Goal: Task Accomplishment & Management: Manage account settings

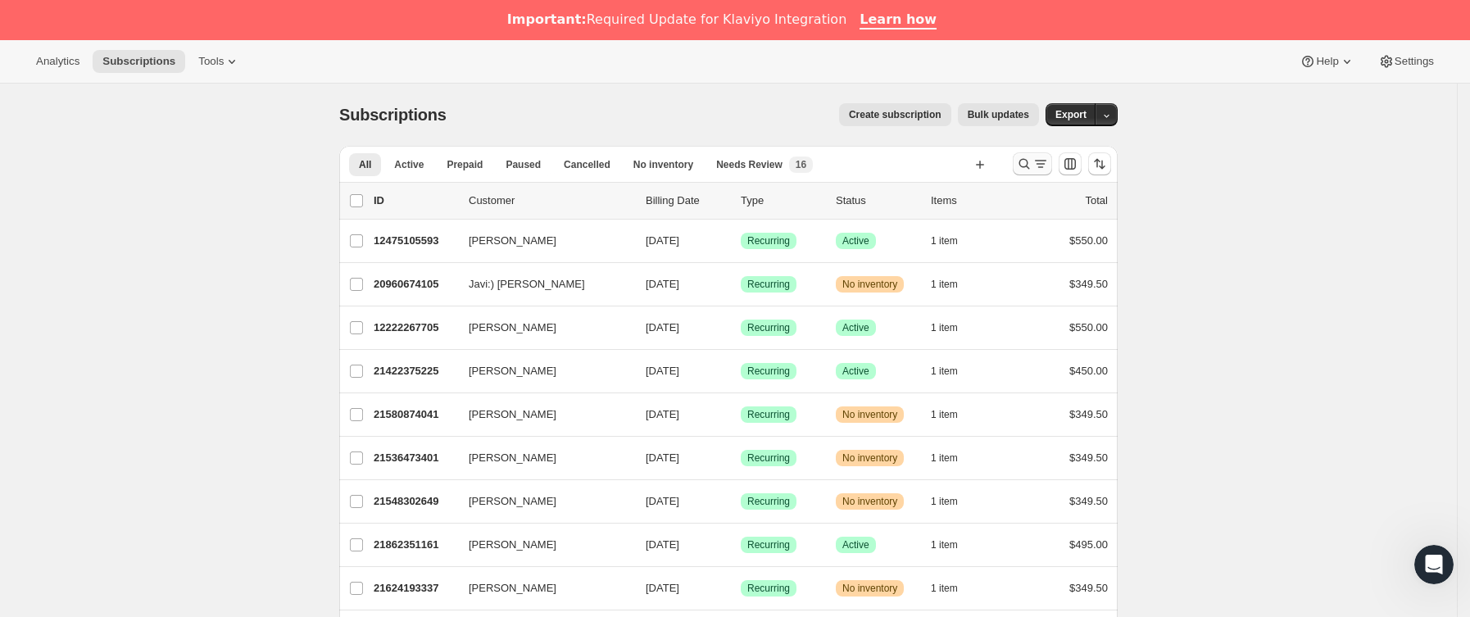
click at [1045, 172] on icon "Buscar y filtrar resultados" at bounding box center [1040, 164] width 16 height 16
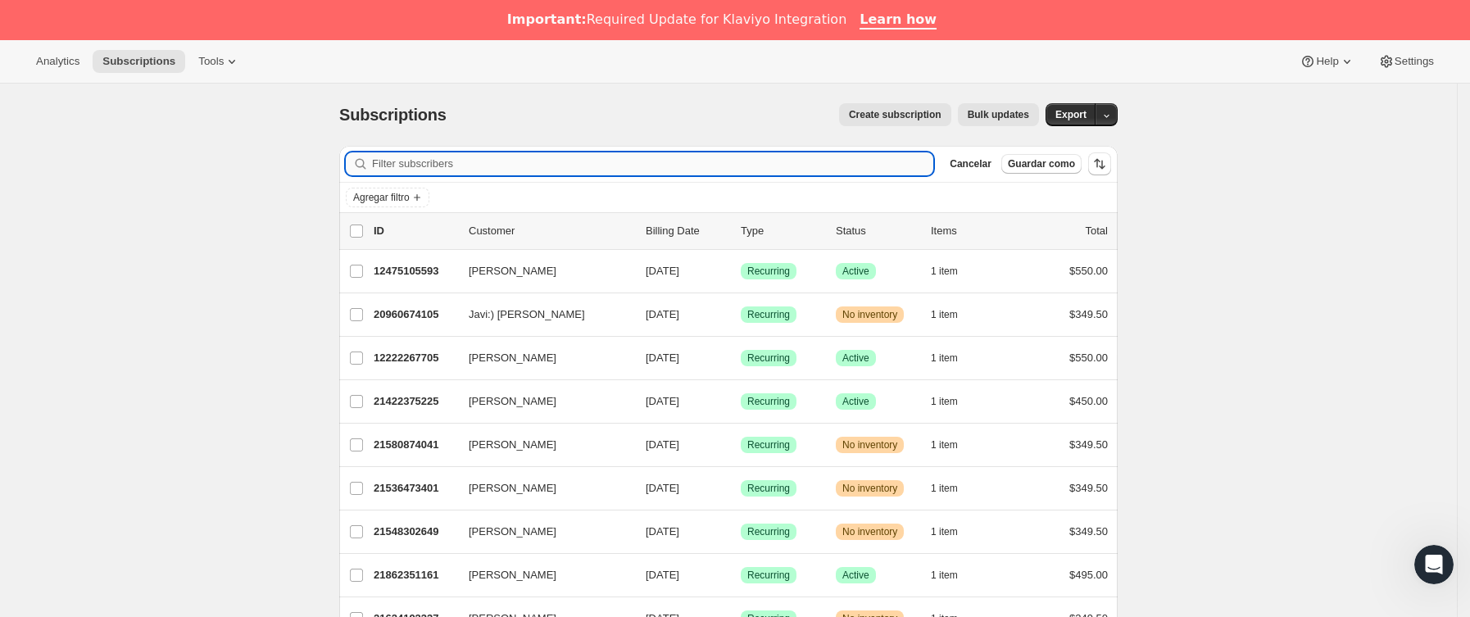
click at [539, 168] on input "Filter subscribers" at bounding box center [652, 163] width 561 height 23
paste input "[EMAIL_ADDRESS][DOMAIN_NAME]"
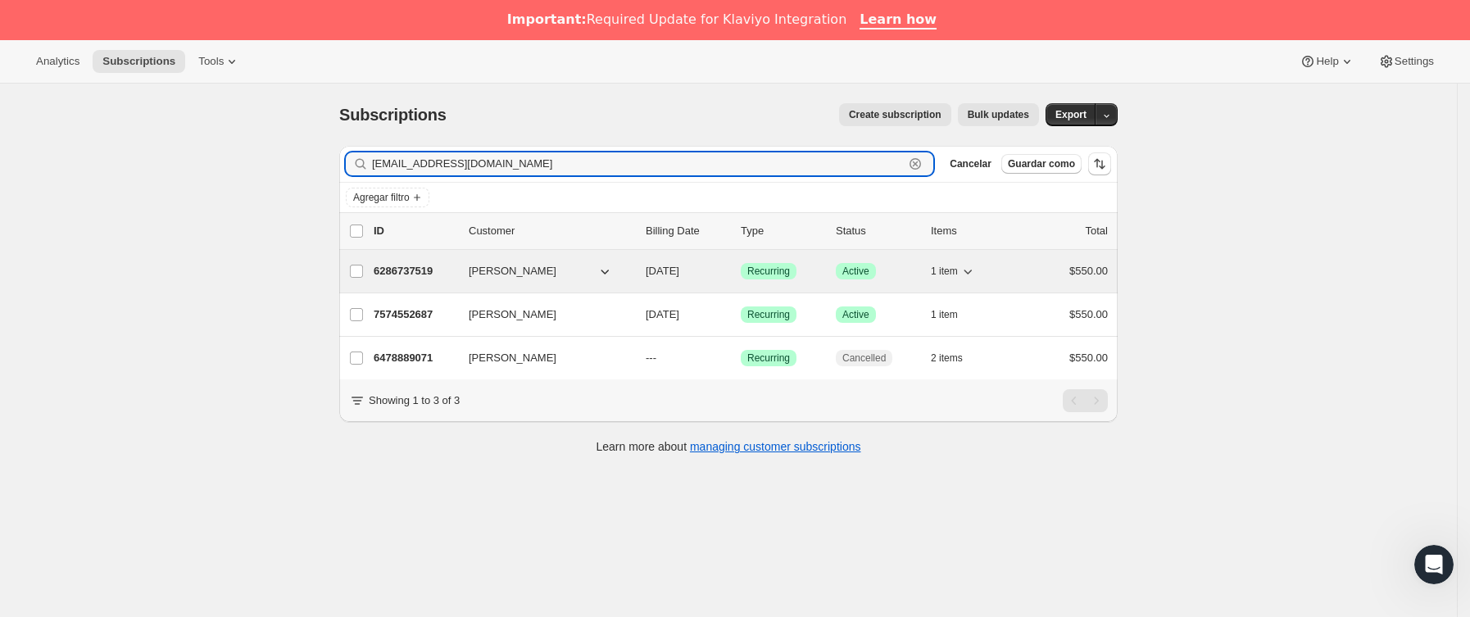
type input "[EMAIL_ADDRESS][DOMAIN_NAME]"
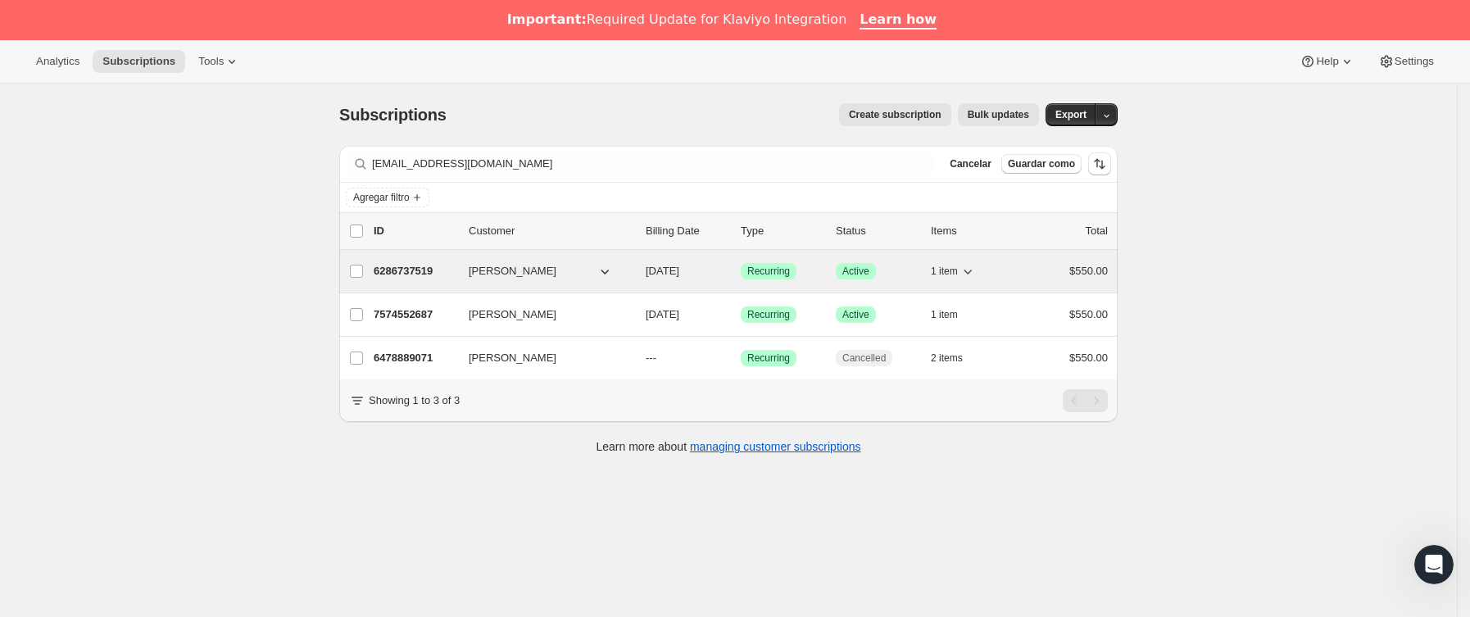
click at [436, 271] on p "6286737519" at bounding box center [415, 271] width 82 height 16
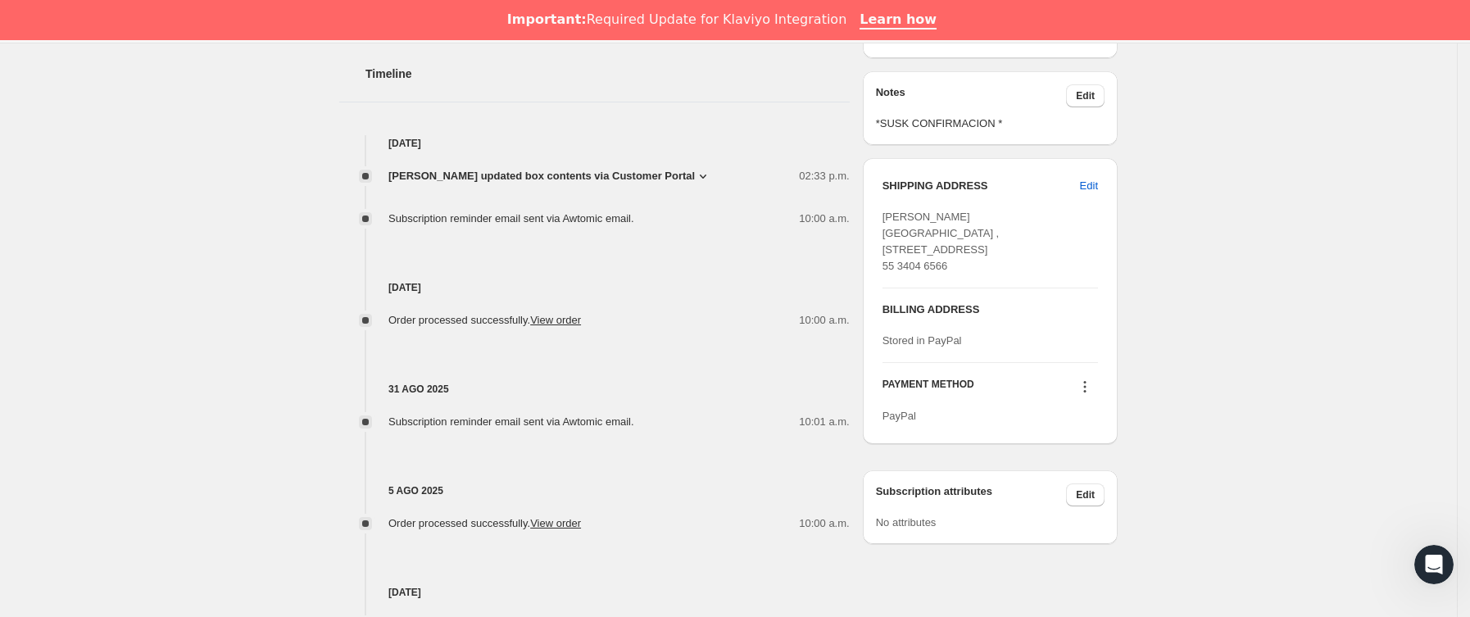
scroll to position [614, 0]
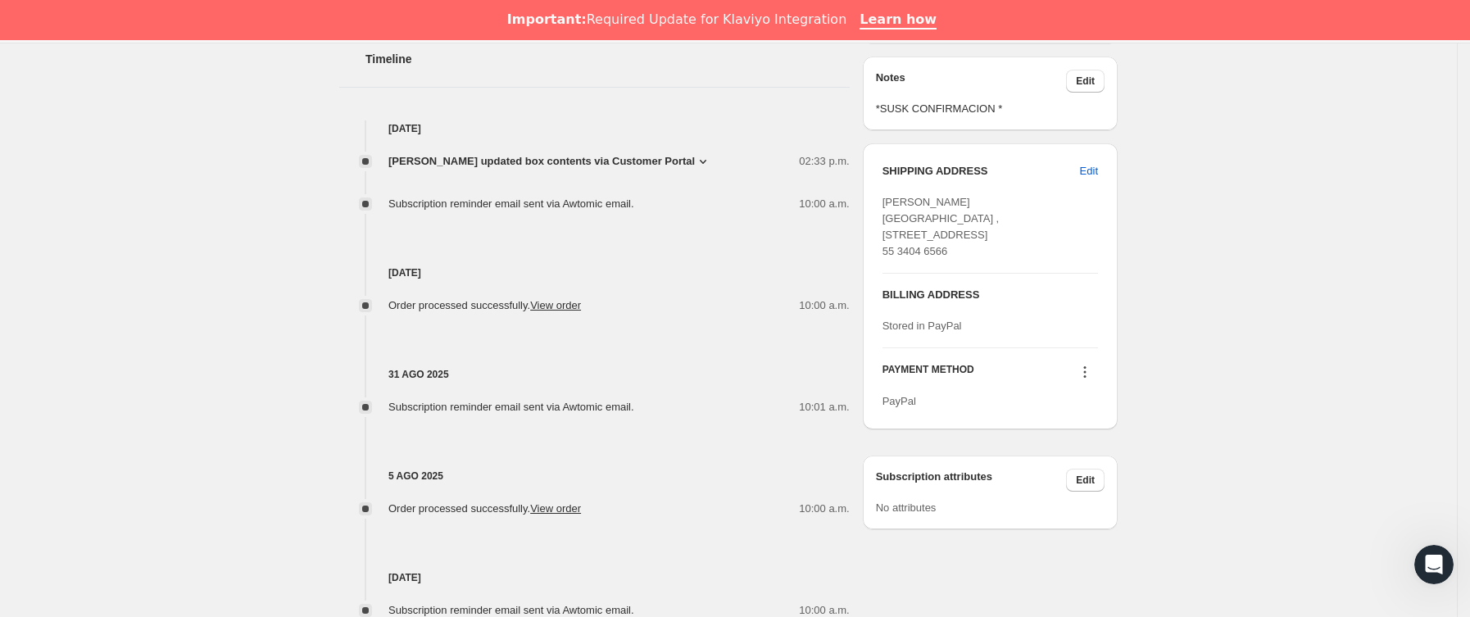
click at [649, 161] on span "[PERSON_NAME] updated box contents via Customer Portal" at bounding box center [541, 161] width 306 height 16
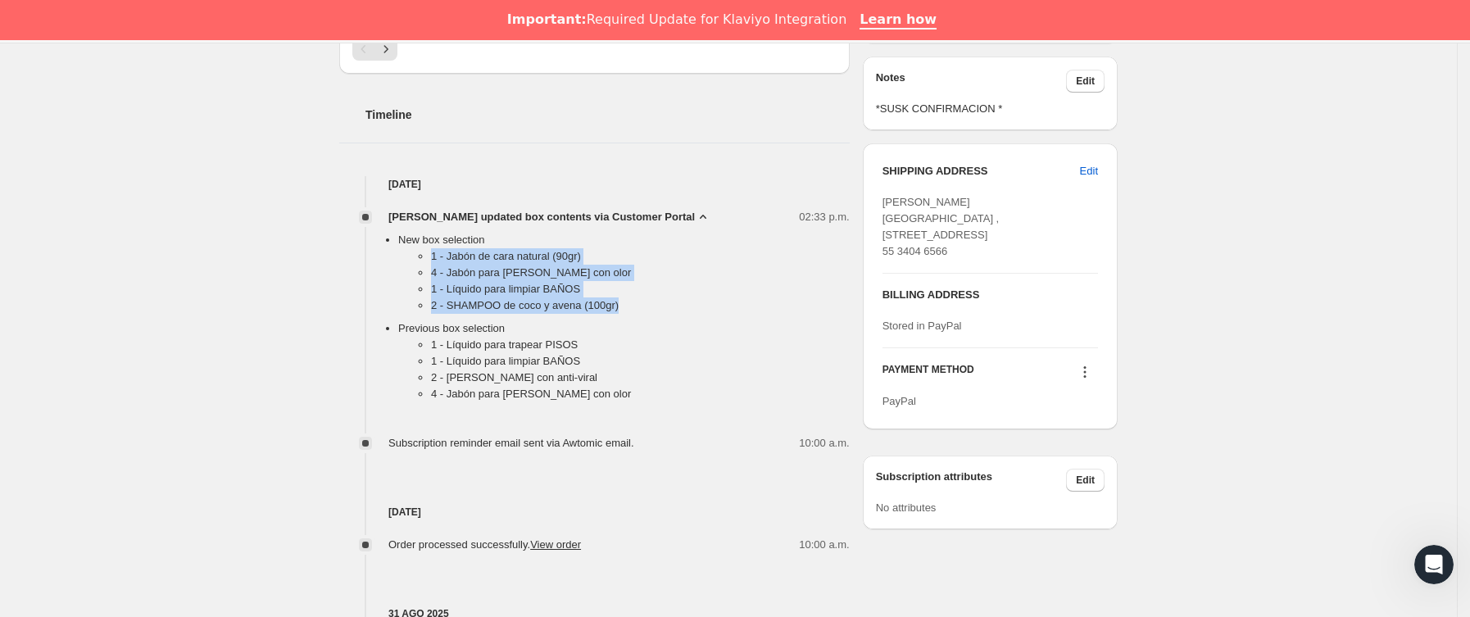
drag, startPoint x: 418, startPoint y: 254, endPoint x: 635, endPoint y: 313, distance: 225.0
click at [635, 313] on ul "1 - Jabón de cara natural (90gr) 4 - Jabón para [PERSON_NAME] con olor 1 - Líqu…" at bounding box center [623, 284] width 451 height 72
copy ul "1 - Jabón de cara natural (90gr) 4 - Jabón para [PERSON_NAME] con olor 1 - Líqu…"
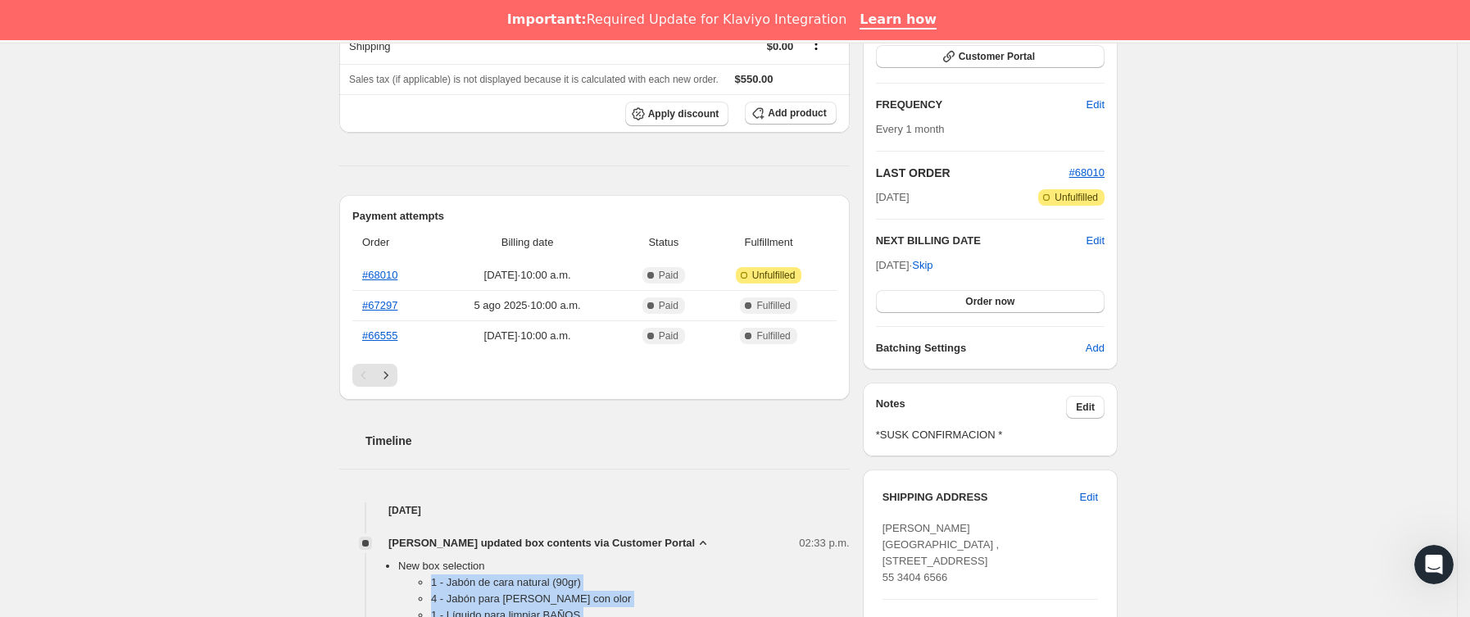
scroll to position [246, 0]
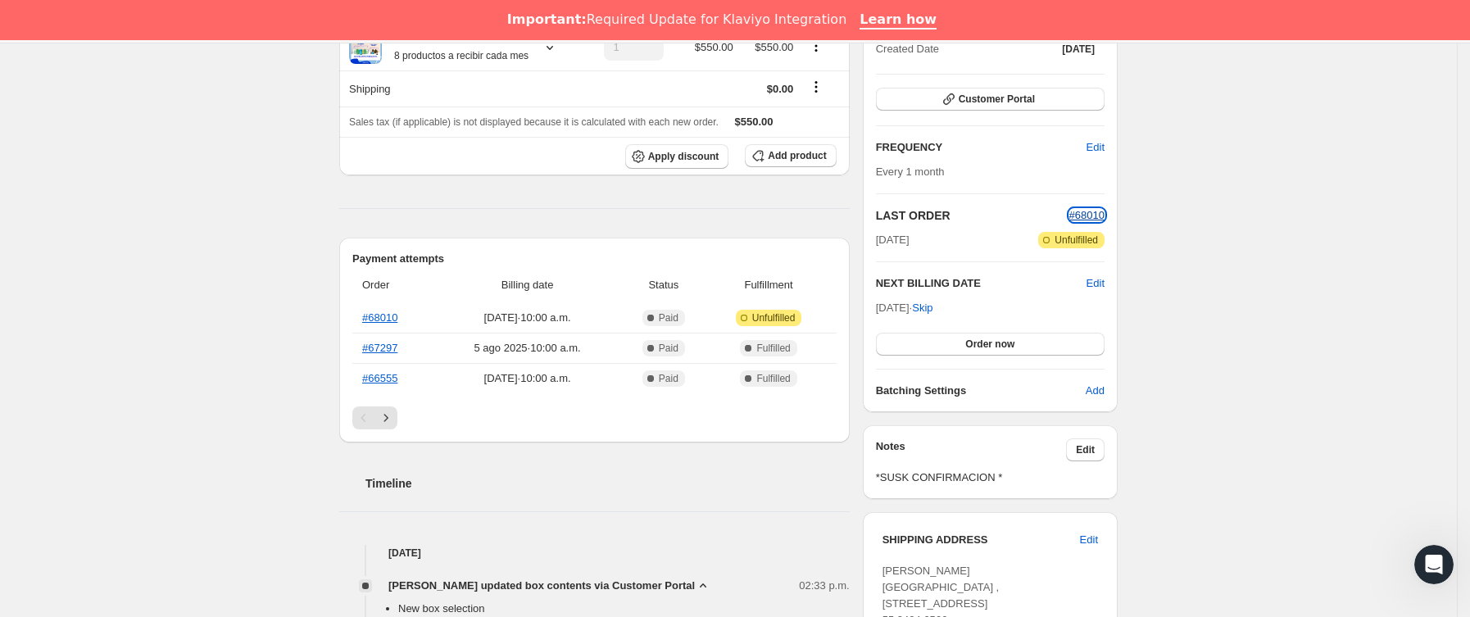
click at [1099, 214] on span "#68010" at bounding box center [1086, 215] width 35 height 12
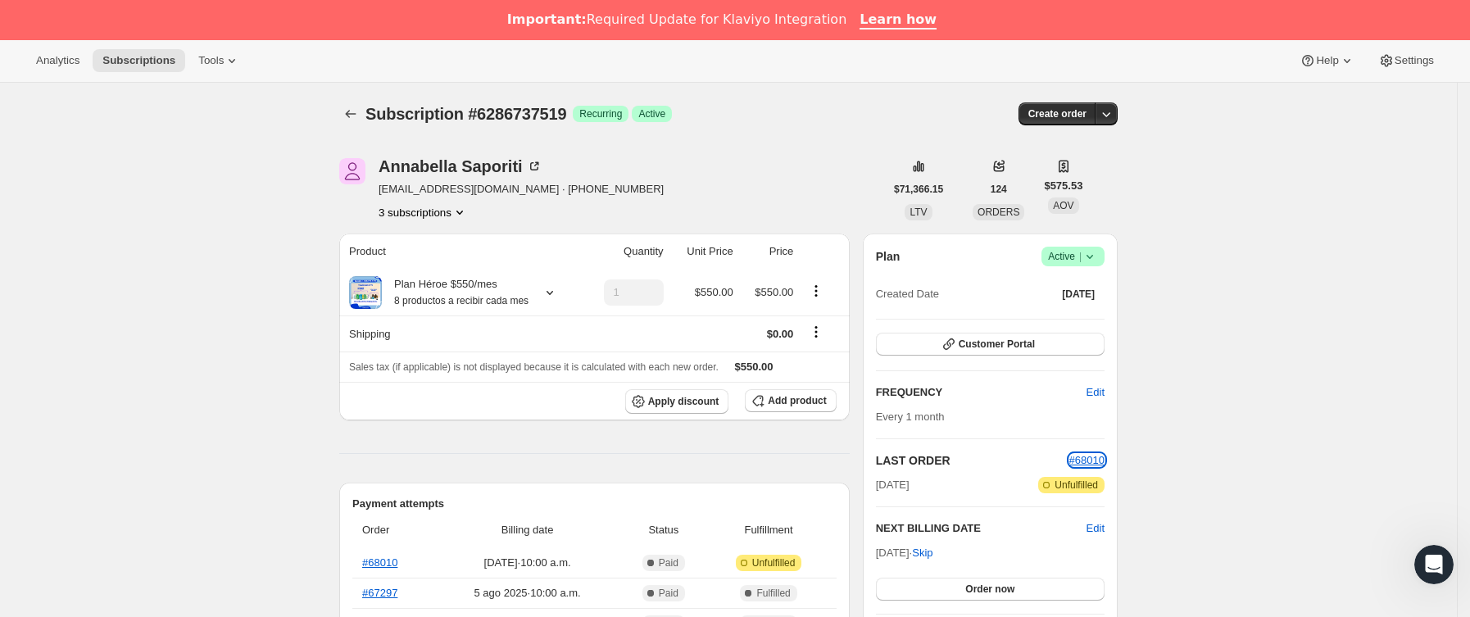
scroll to position [0, 0]
click at [359, 119] on icon "Subscriptions" at bounding box center [350, 115] width 16 height 16
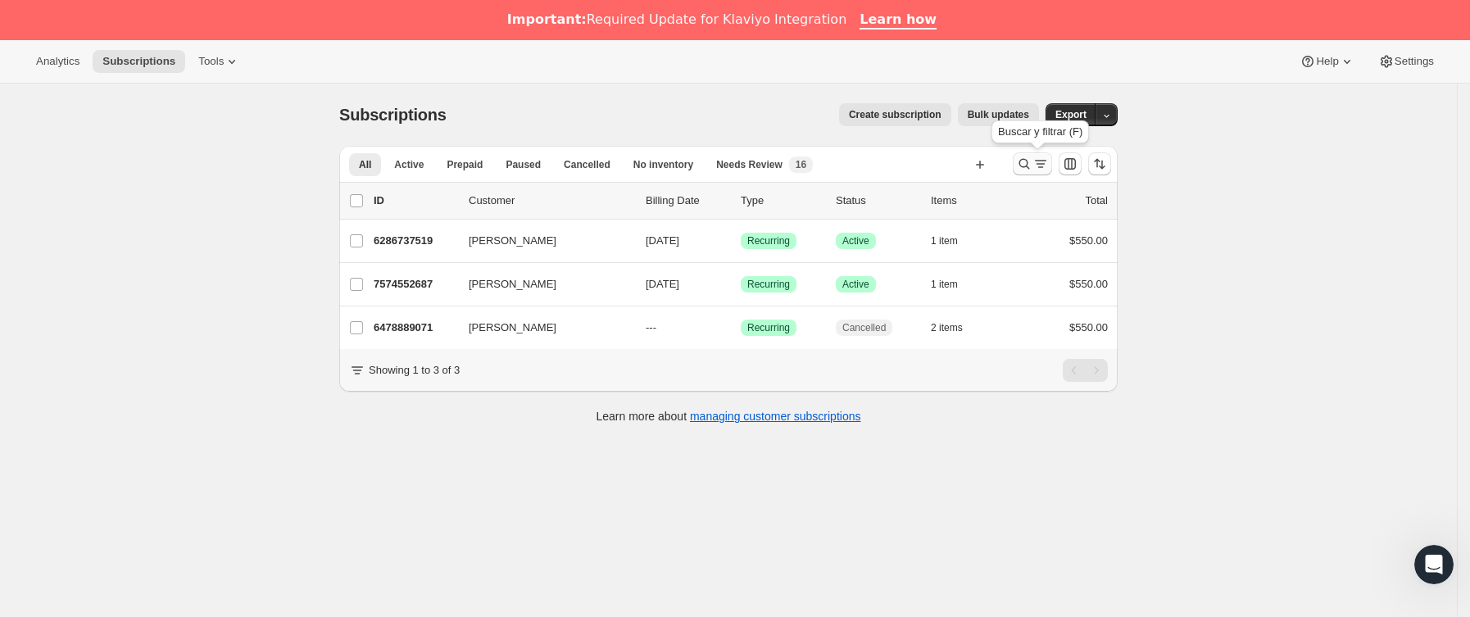
click at [1030, 161] on icon "Buscar y filtrar resultados" at bounding box center [1024, 164] width 11 height 11
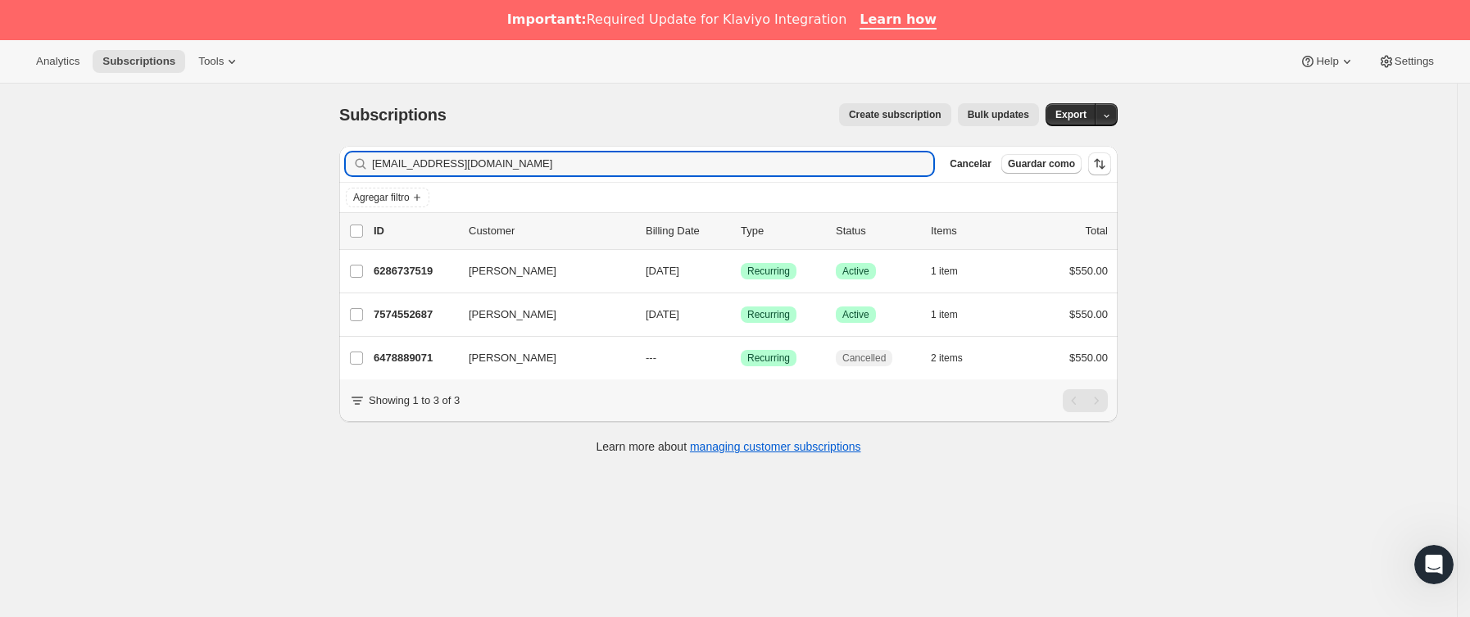
drag, startPoint x: 534, startPoint y: 165, endPoint x: 104, endPoint y: 165, distance: 430.1
click at [104, 165] on div "Subscriptions. Esta página está lista Subscriptions Create subscription Bulk up…" at bounding box center [728, 392] width 1457 height 617
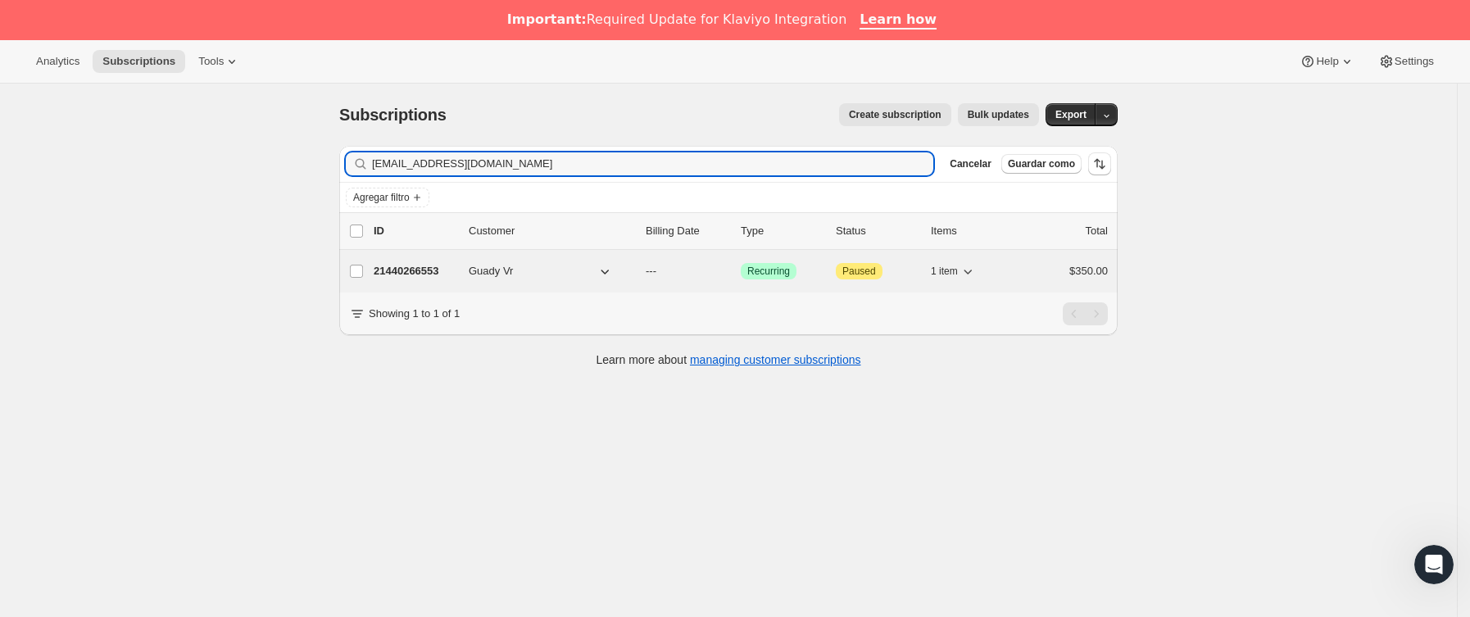
type input "[EMAIL_ADDRESS][DOMAIN_NAME]"
click at [442, 279] on p "21440266553" at bounding box center [415, 271] width 82 height 16
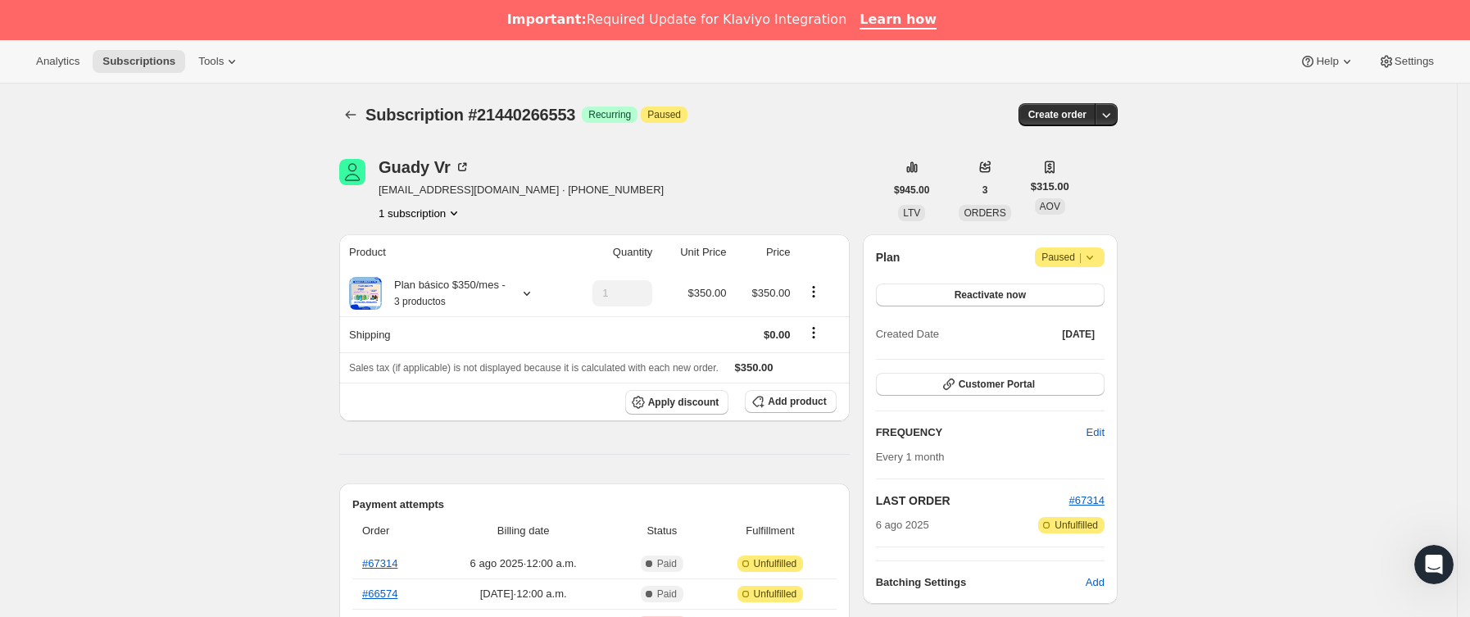
click at [1098, 258] on icon at bounding box center [1089, 257] width 16 height 16
click at [1084, 293] on span "Cancel subscription" at bounding box center [1077, 289] width 93 height 12
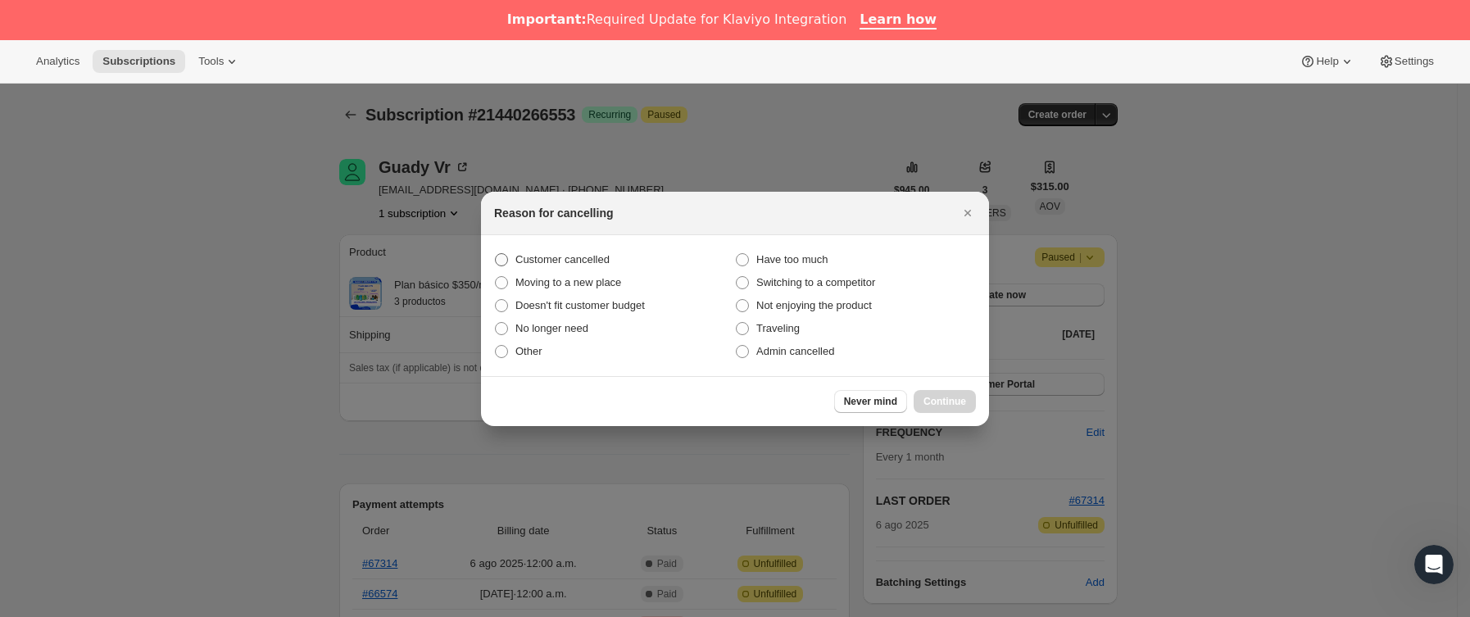
click at [573, 256] on span "Customer cancelled" at bounding box center [562, 259] width 94 height 12
click at [496, 254] on input "Customer cancelled" at bounding box center [495, 253] width 1 height 1
radio input "true"
click at [962, 396] on span "Continue" at bounding box center [944, 401] width 43 height 13
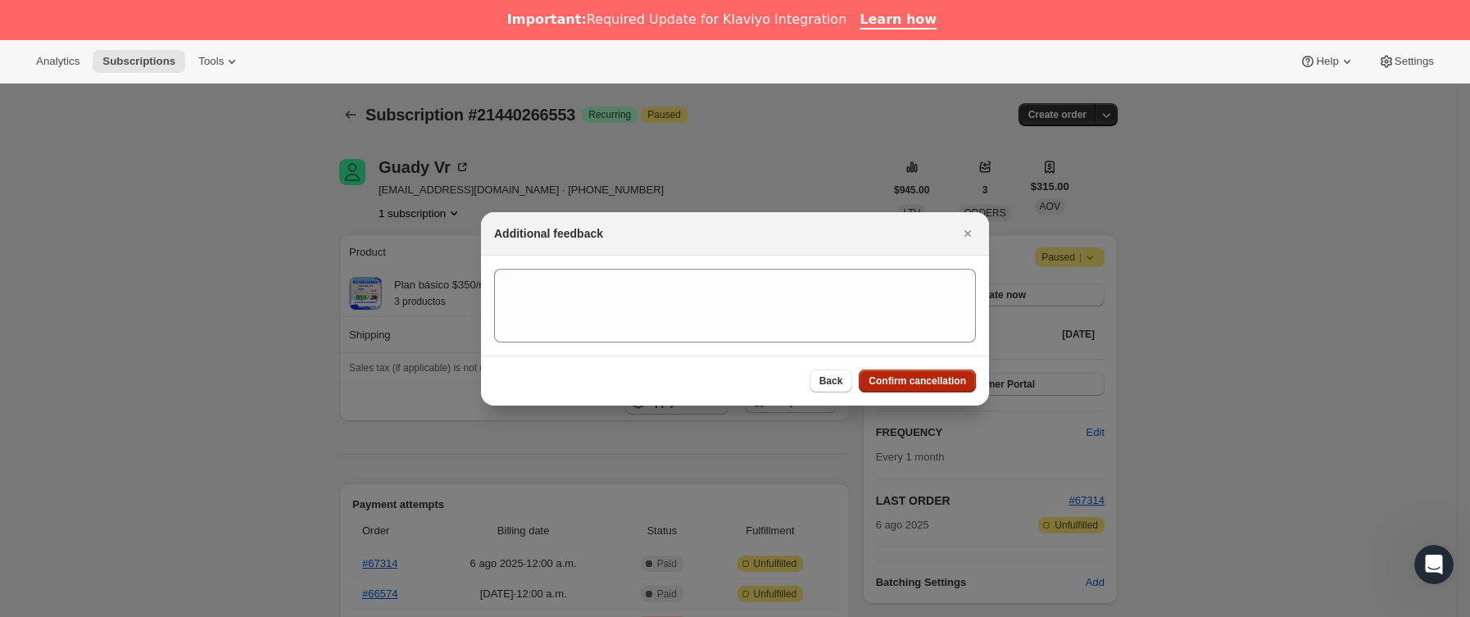
click at [939, 383] on span "Confirm cancellation" at bounding box center [916, 380] width 97 height 13
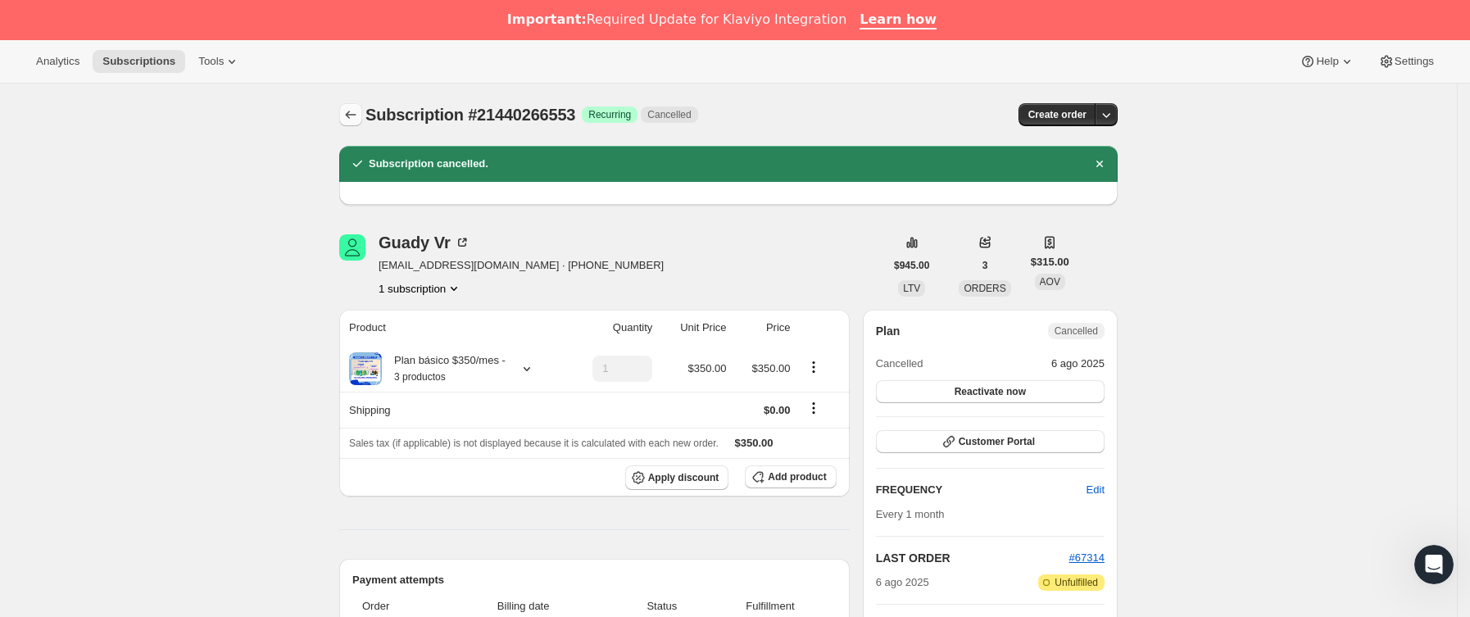
click at [362, 114] on button "Subscriptions" at bounding box center [350, 114] width 23 height 23
